Goal: Task Accomplishment & Management: Use online tool/utility

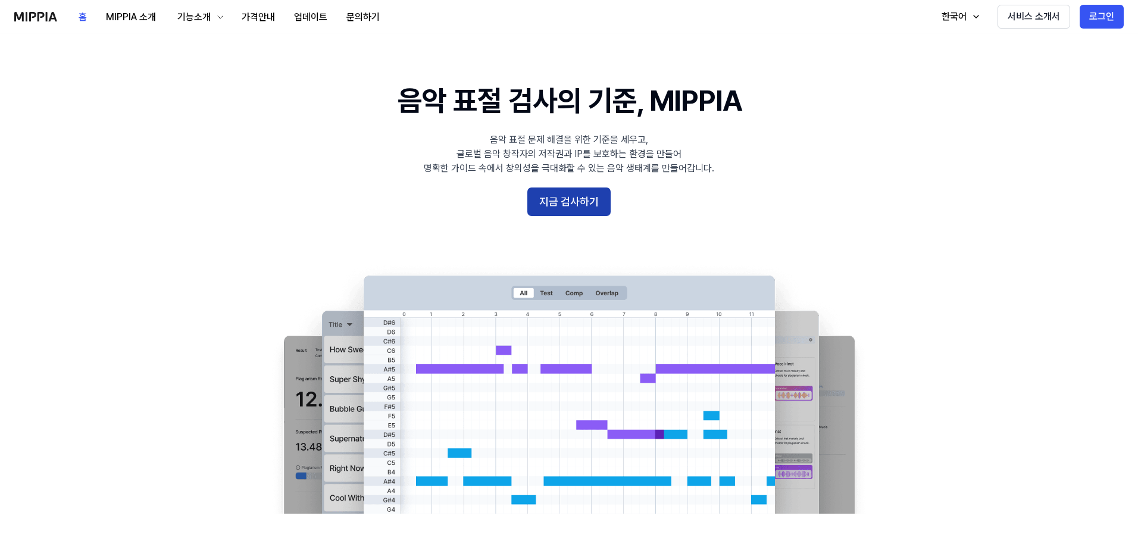
click at [594, 211] on button "지금 검사하기" at bounding box center [568, 202] width 83 height 29
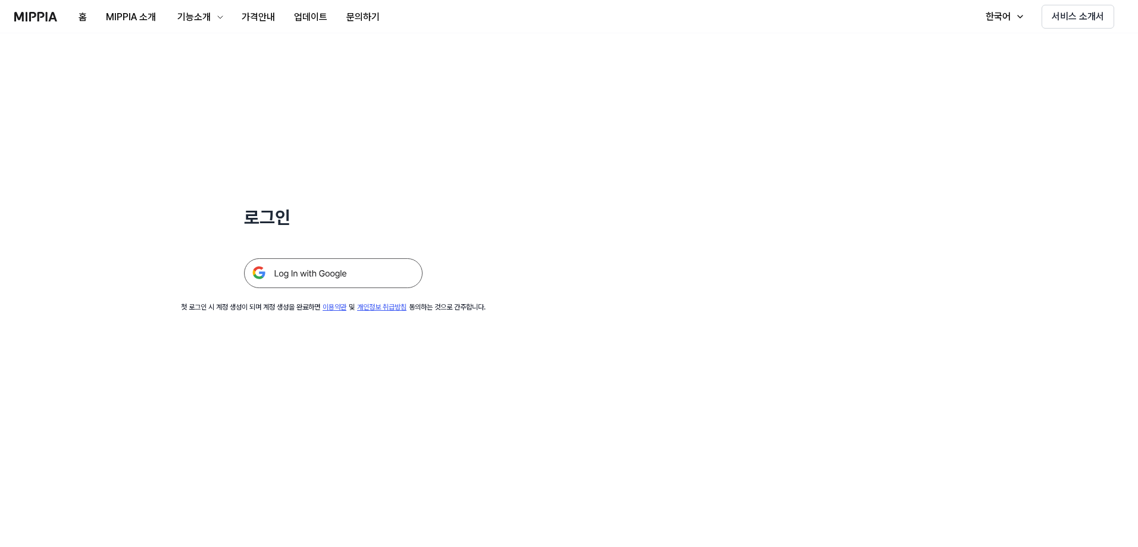
click at [373, 272] on img at bounding box center [333, 273] width 179 height 30
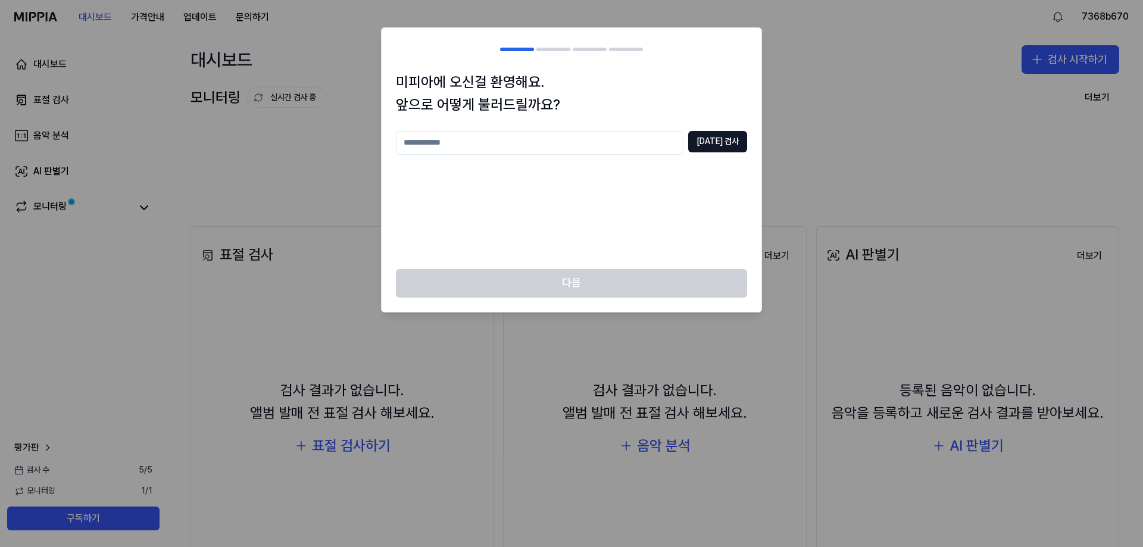
click at [618, 143] on input "text" at bounding box center [540, 143] width 288 height 24
type input "*****"
click at [741, 139] on button "[DATE] 검사" at bounding box center [717, 141] width 59 height 21
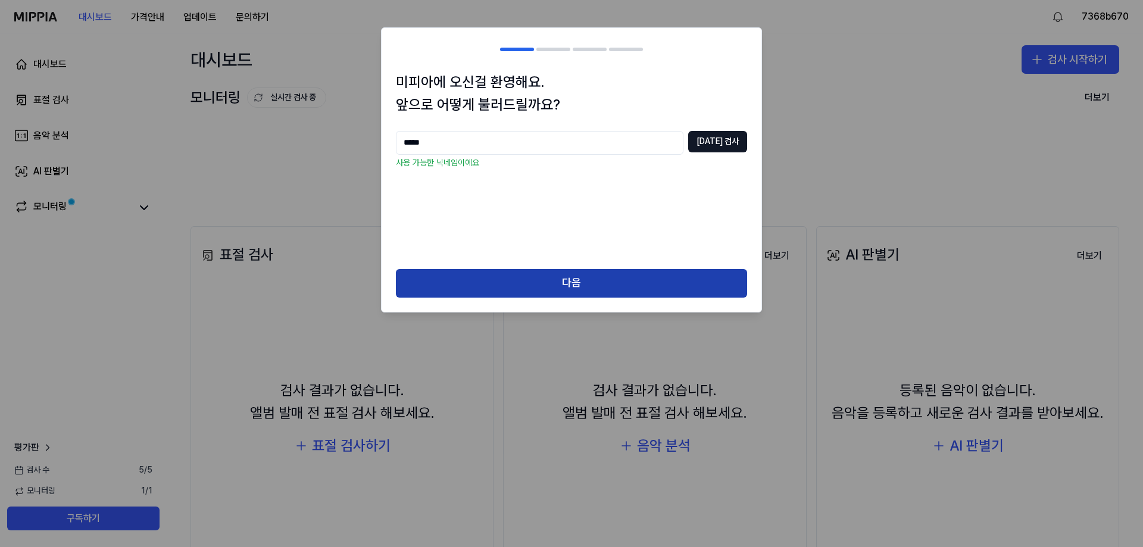
click at [532, 281] on button "다음" at bounding box center [571, 283] width 351 height 29
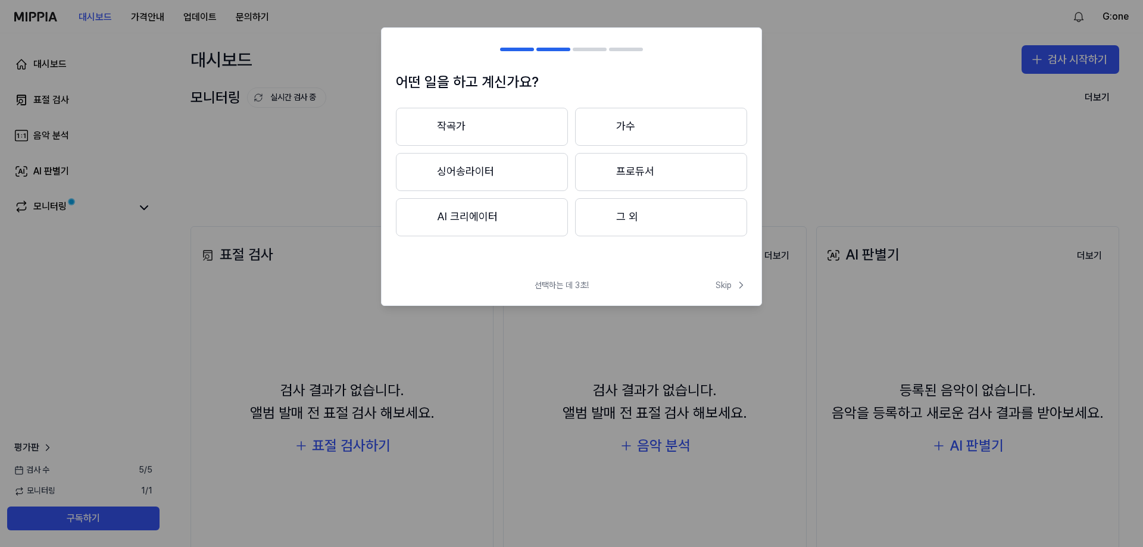
click at [541, 223] on button "AI 크리에이터" at bounding box center [482, 217] width 172 height 38
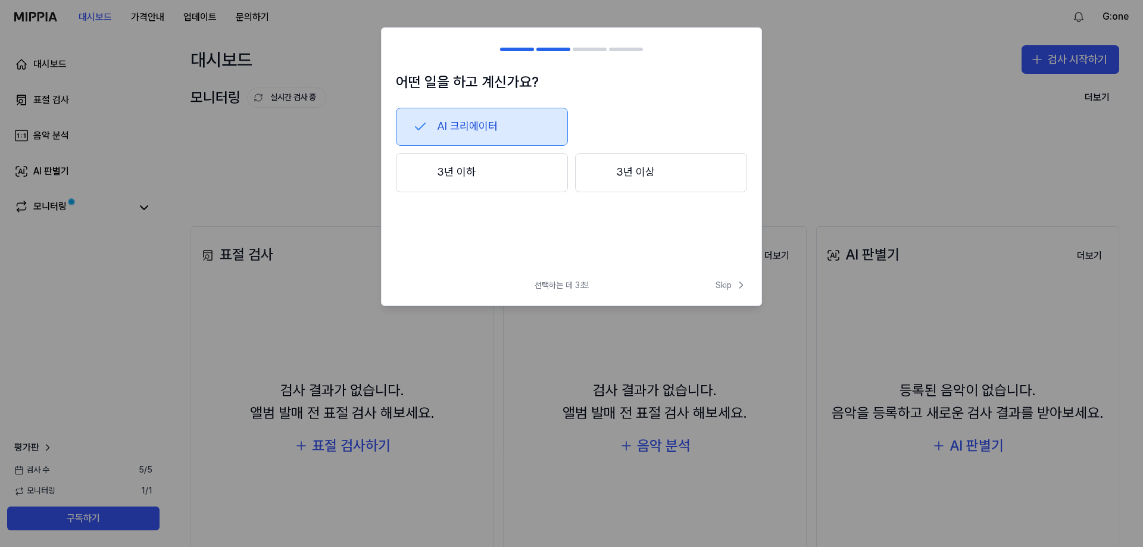
click at [499, 184] on button "3년 이하" at bounding box center [482, 172] width 172 height 39
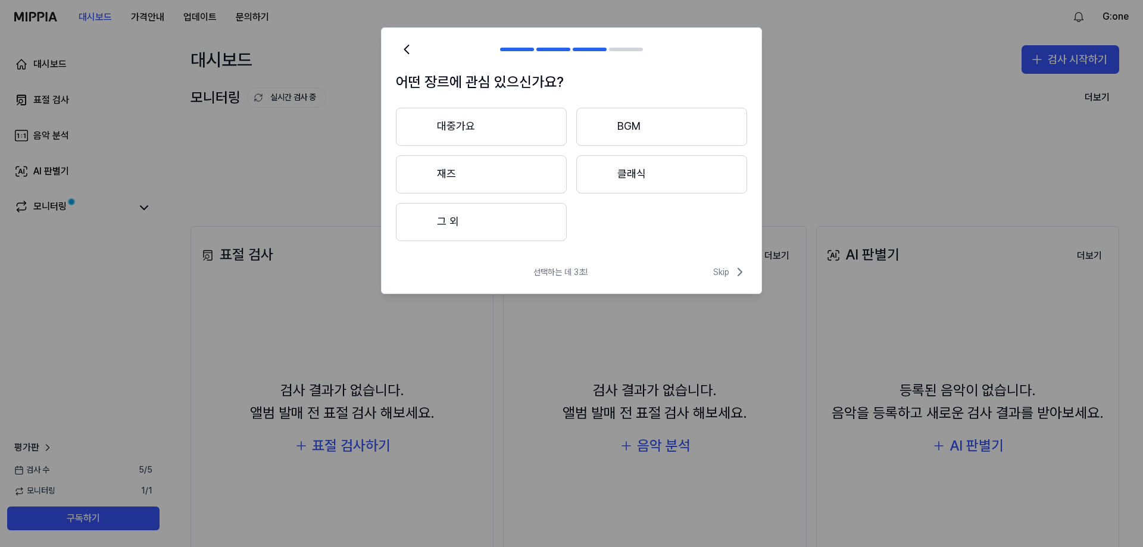
click at [506, 143] on button "대중가요" at bounding box center [481, 127] width 171 height 38
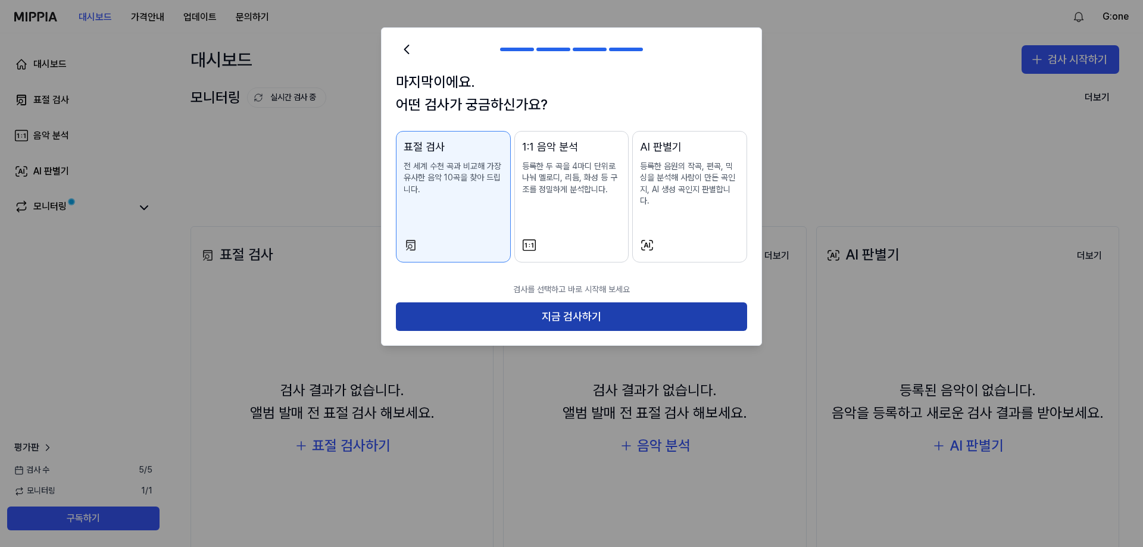
click at [530, 315] on button "지금 검사하기" at bounding box center [571, 316] width 351 height 29
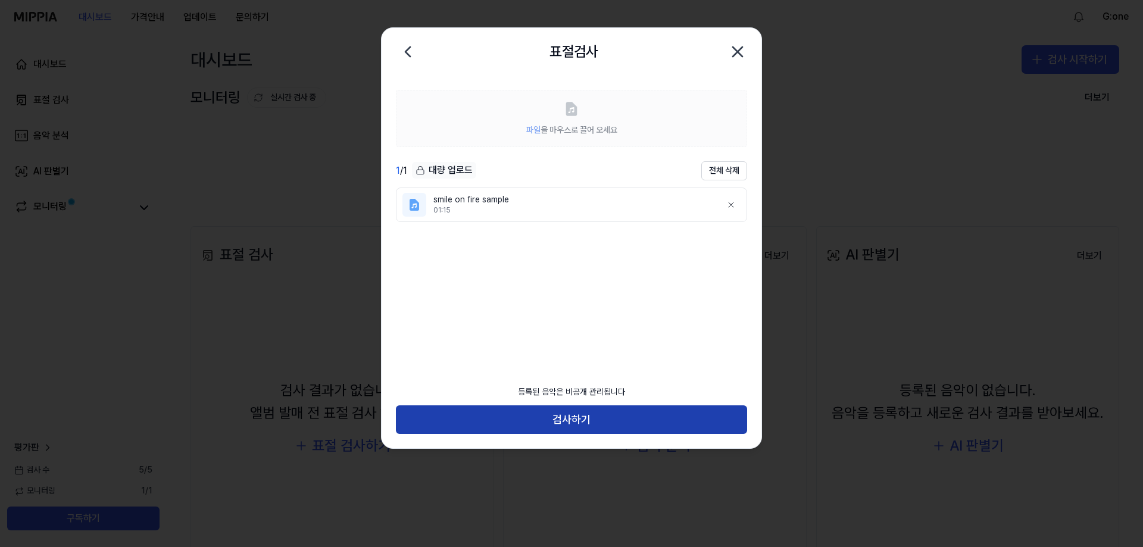
click at [603, 426] on button "검사하기" at bounding box center [571, 419] width 351 height 29
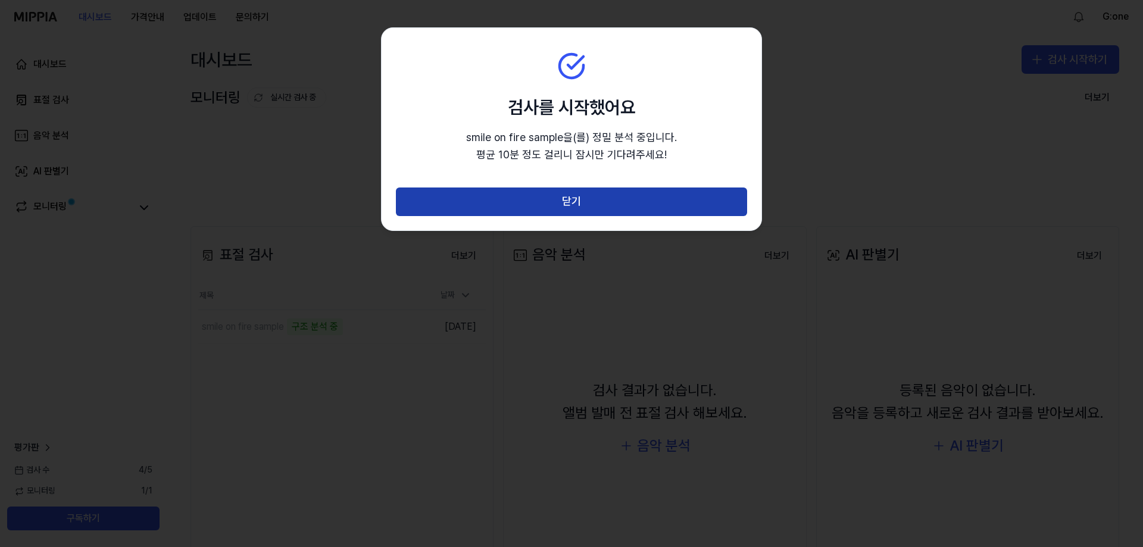
click at [575, 202] on button "닫기" at bounding box center [571, 202] width 351 height 29
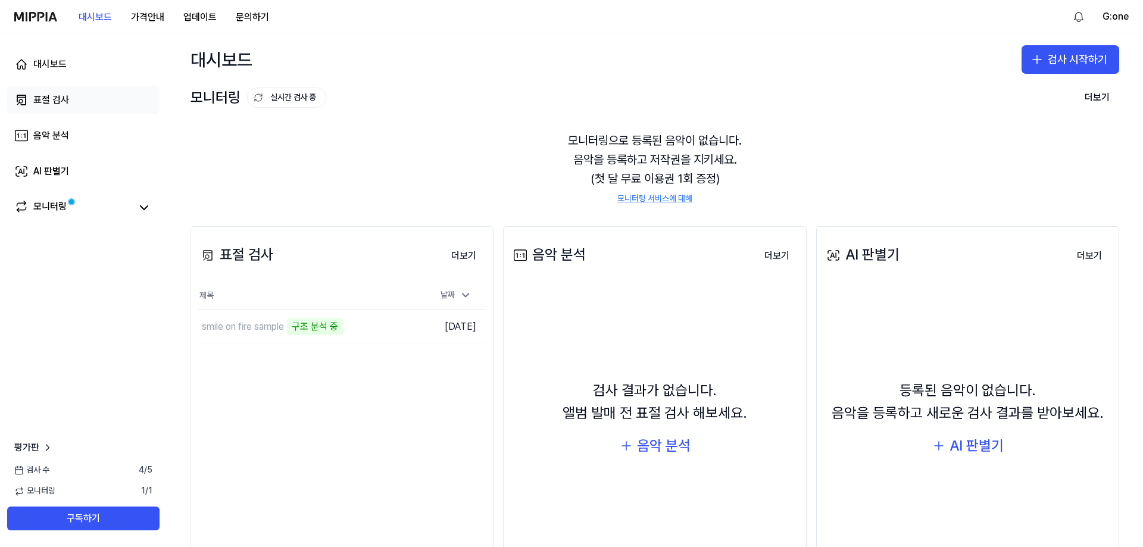
click at [55, 95] on div "표절 검사" at bounding box center [51, 100] width 36 height 14
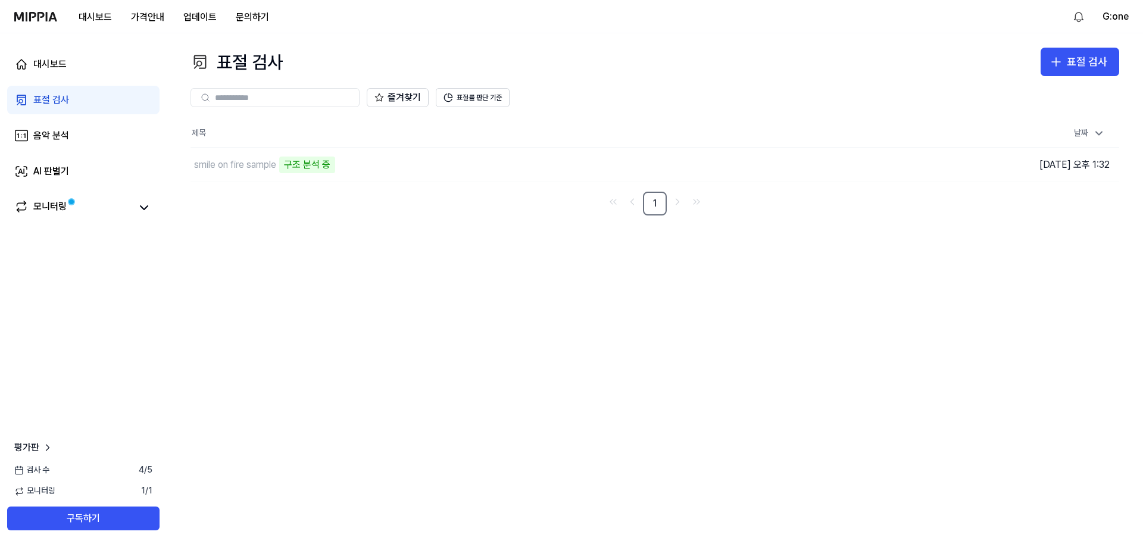
click at [545, 392] on div "표절 검사 표절 검사 표절 검사 음악 분석 AI 판별기 즐겨찾기 표절률 판단 기준 제목 날짜 smile on fire sample 구조 분석 …" at bounding box center [655, 290] width 976 height 514
click at [1084, 56] on div "표절 검사" at bounding box center [1087, 62] width 40 height 17
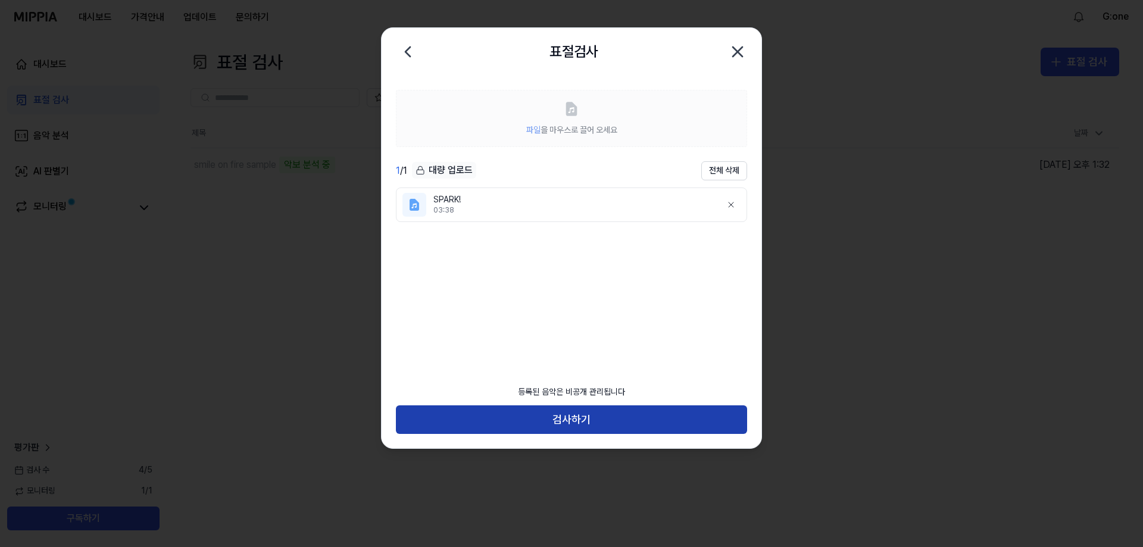
click at [598, 410] on button "검사하기" at bounding box center [571, 419] width 351 height 29
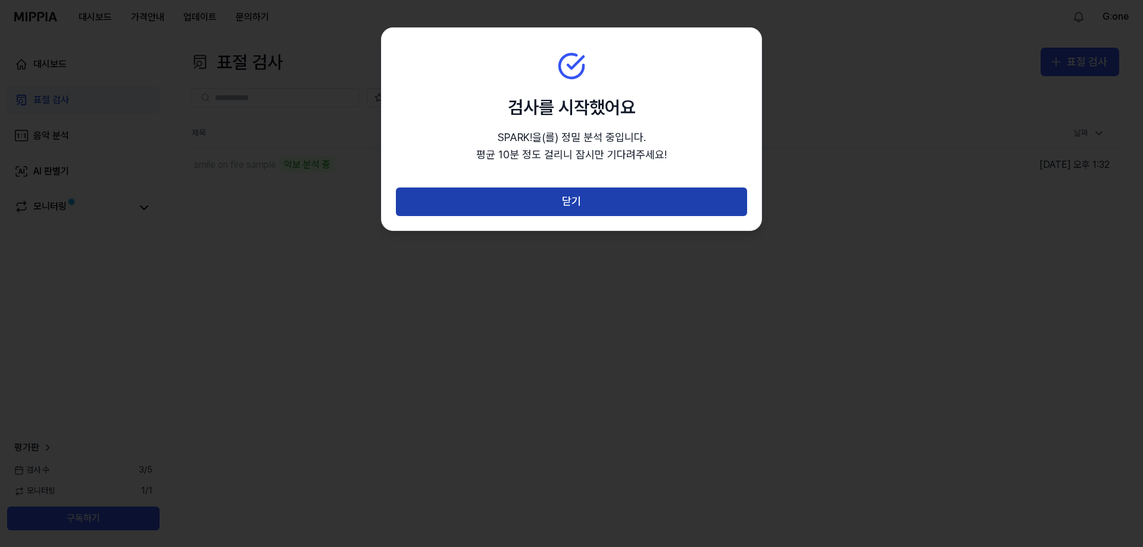
click at [635, 210] on button "닫기" at bounding box center [571, 202] width 351 height 29
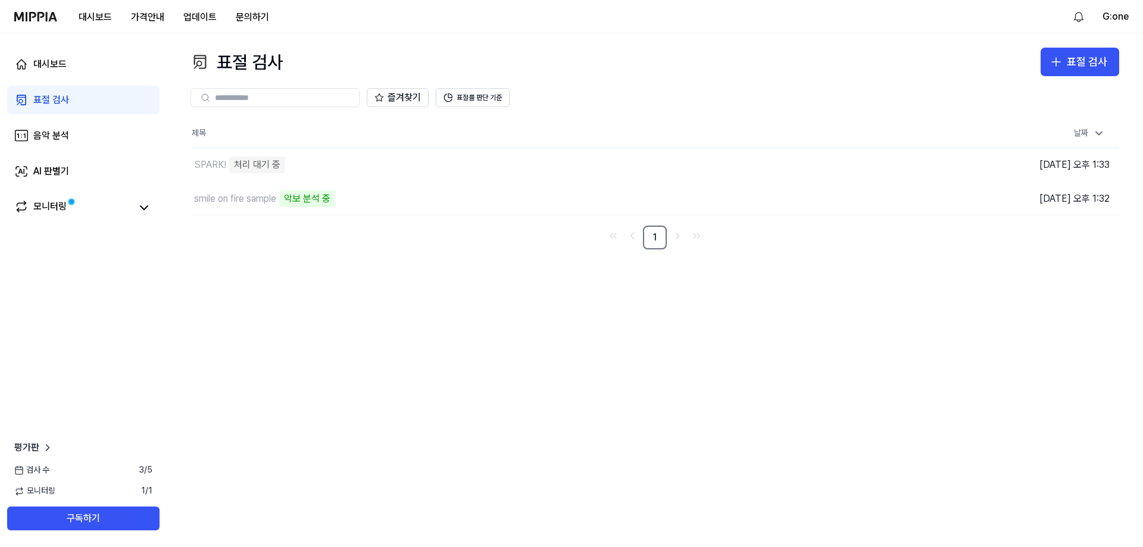
click at [54, 19] on img at bounding box center [35, 17] width 43 height 10
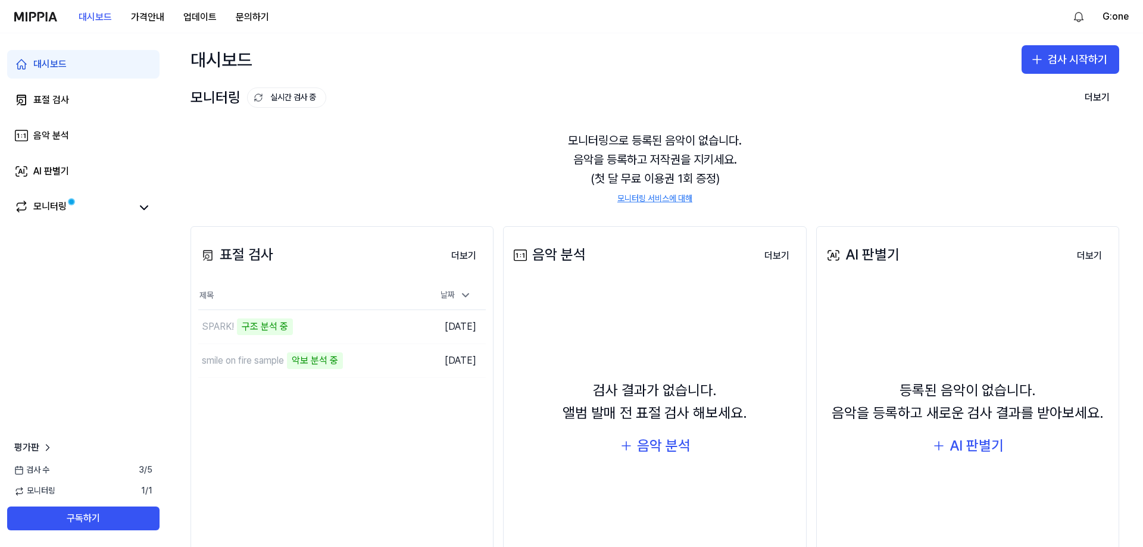
scroll to position [70, 0]
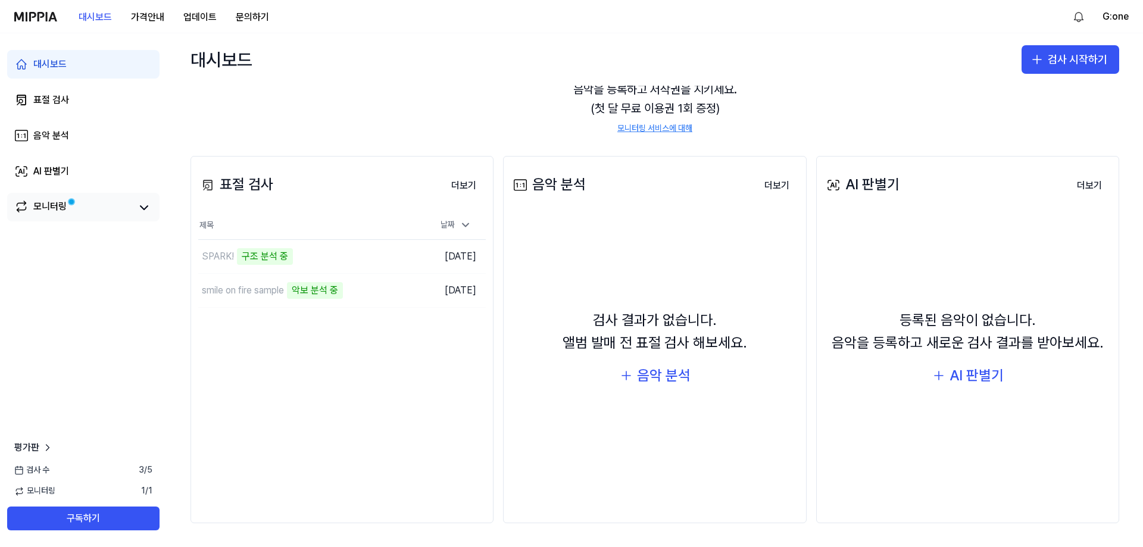
click at [82, 204] on link "모니터링" at bounding box center [72, 207] width 117 height 17
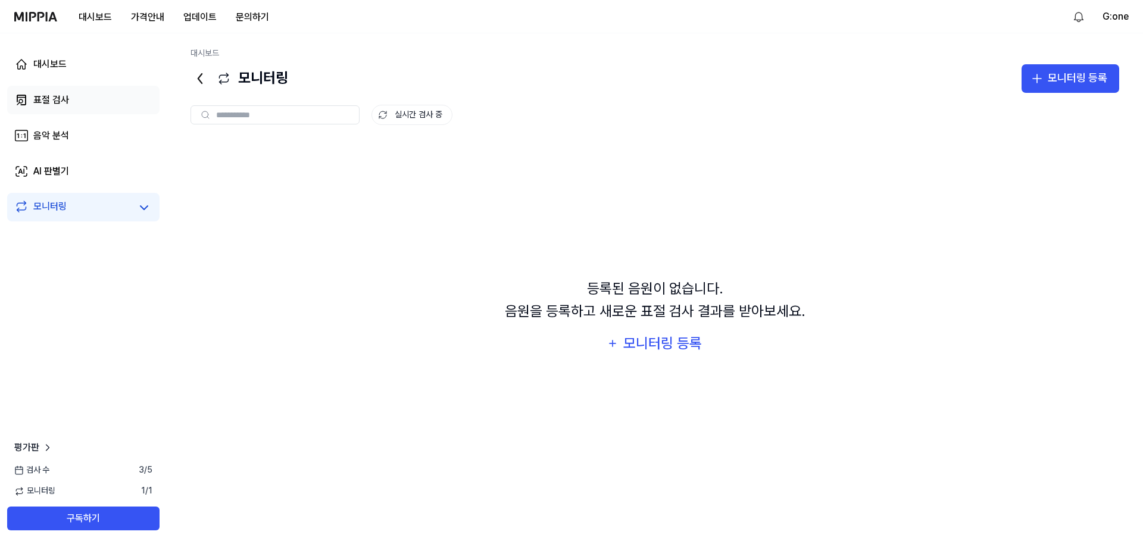
click at [95, 95] on link "표절 검사" at bounding box center [83, 100] width 152 height 29
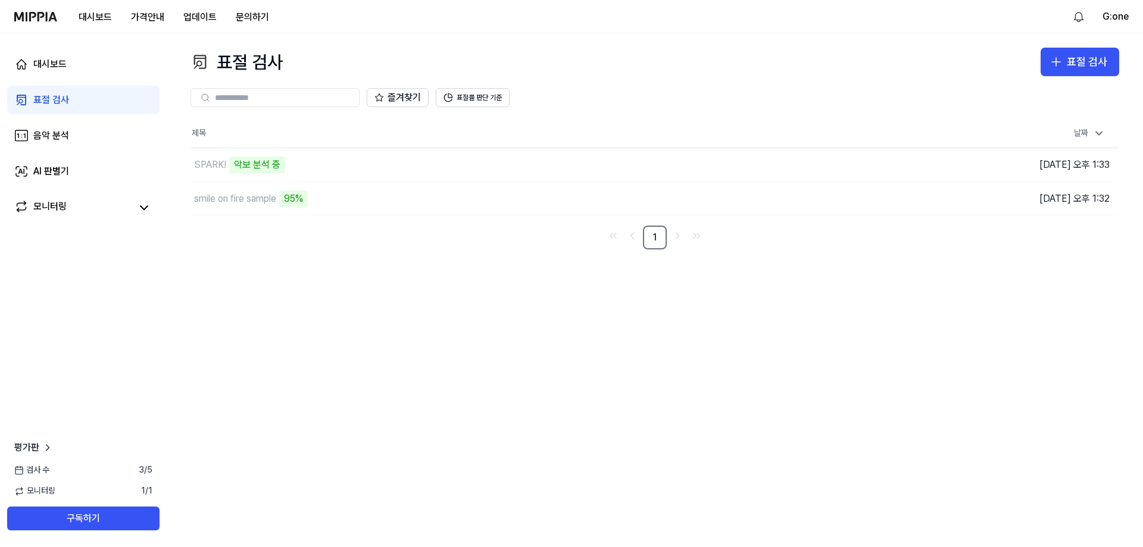
click at [488, 321] on div "표절 검사 표절 검사 표절 검사 음악 분석 AI 판별기 즐겨찾기 표절률 판단 기준 제목 날짜 SPARK! 악보 분석 중 이동하기 [DATE] …" at bounding box center [655, 290] width 976 height 514
click at [399, 321] on div "표절 검사 표절 검사 표절 검사 음악 분석 AI 판별기 즐겨찾기 표절률 판단 기준 제목 날짜 SPARK! 악보 분석 중 이동하기 [DATE] …" at bounding box center [655, 290] width 976 height 514
click at [255, 204] on div "smile on fire sample" at bounding box center [235, 199] width 82 height 14
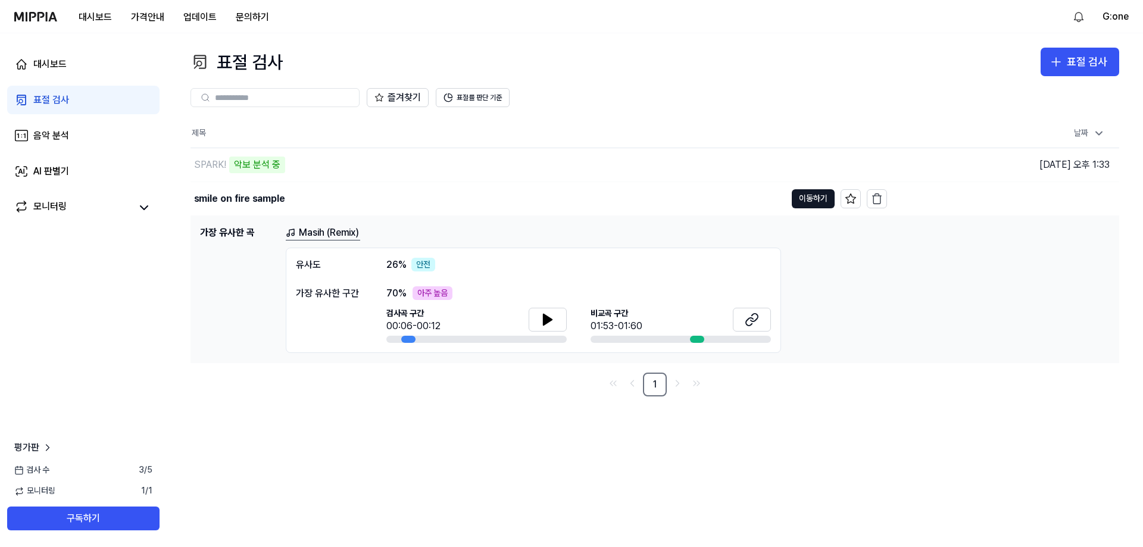
click at [535, 376] on nav "1" at bounding box center [654, 385] width 929 height 24
click at [542, 323] on icon at bounding box center [548, 320] width 14 height 14
click at [549, 326] on icon at bounding box center [548, 320] width 14 height 14
click at [761, 324] on button at bounding box center [752, 320] width 38 height 24
click at [548, 321] on icon at bounding box center [547, 319] width 8 height 11
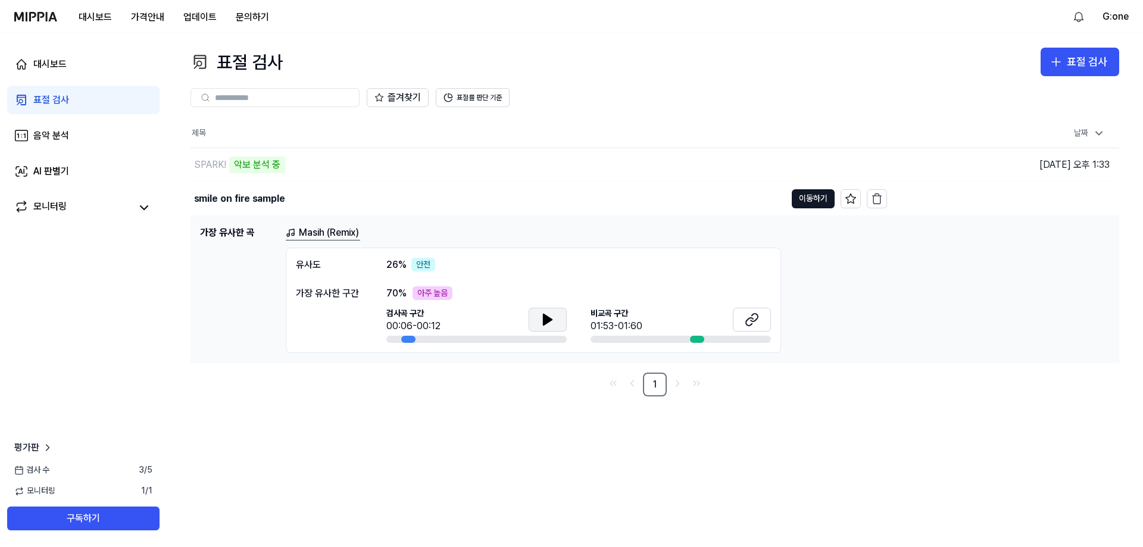
click at [548, 318] on icon at bounding box center [547, 319] width 8 height 11
click at [548, 318] on icon at bounding box center [548, 320] width 14 height 14
click at [734, 315] on button at bounding box center [752, 320] width 38 height 24
drag, startPoint x: 363, startPoint y: 478, endPoint x: 349, endPoint y: 489, distance: 17.4
click at [363, 478] on div "표절 검사 표절 검사 표절 검사 음악 분석 AI 판별기 즐겨찾기 표절률 판단 기준 제목 날짜 SPARK! 46% 이동하기 [DATE] 오후 1…" at bounding box center [655, 290] width 976 height 514
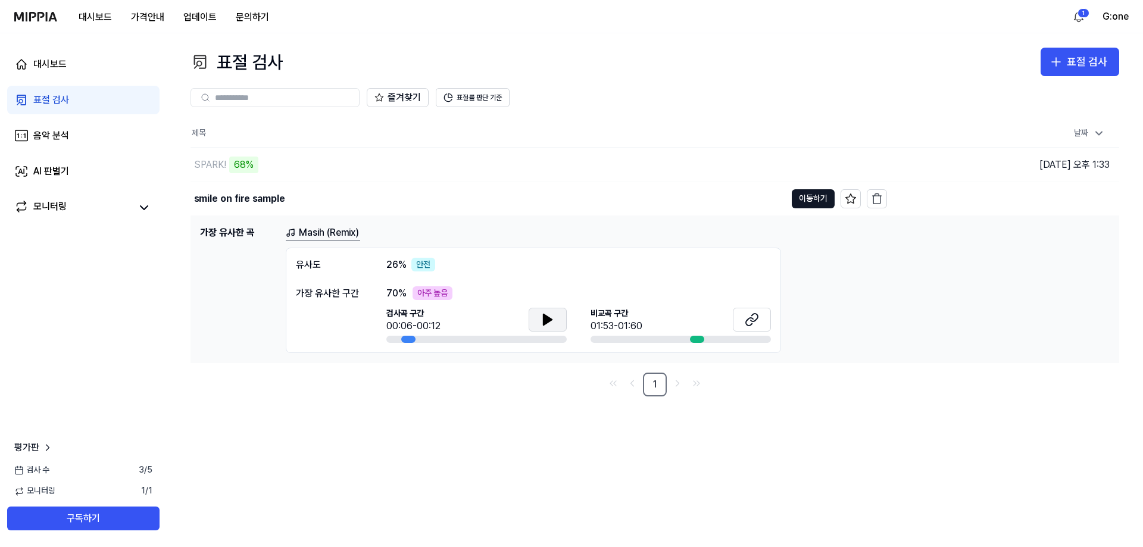
click at [377, 435] on div "표절 검사 표절 검사 표절 검사 음악 분석 AI 판별기 즐겨찾기 표절률 판단 기준 제목 날짜 SPARK! 68% 이동하기 [DATE] 오후 1…" at bounding box center [655, 290] width 976 height 514
click at [210, 170] on div "SPARK!" at bounding box center [210, 165] width 32 height 14
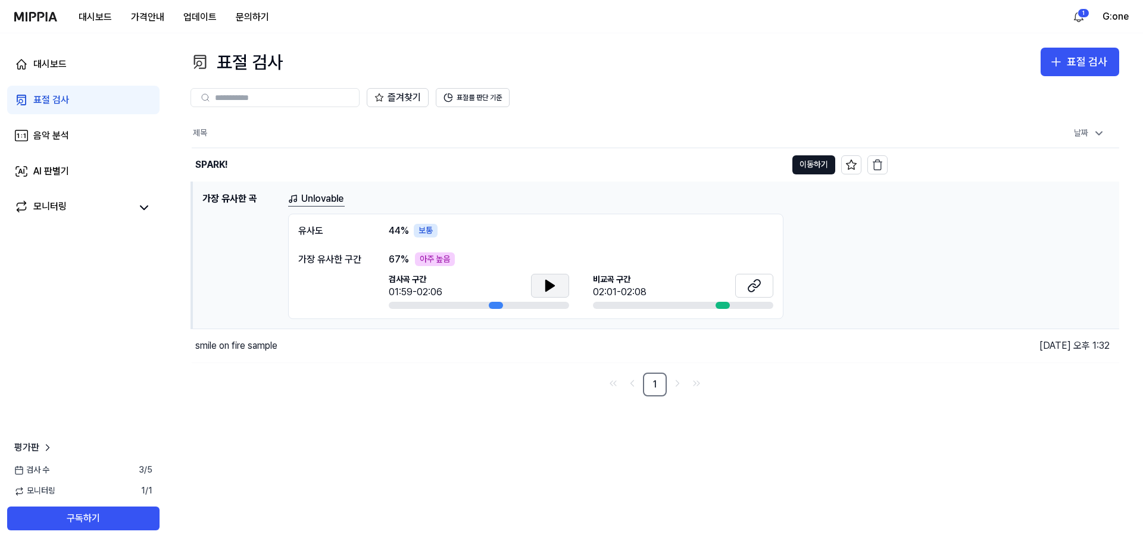
click at [549, 292] on icon at bounding box center [550, 286] width 14 height 14
click at [549, 285] on icon at bounding box center [547, 285] width 2 height 10
click at [763, 288] on button at bounding box center [754, 286] width 38 height 24
